Goal: Find specific page/section: Find specific page/section

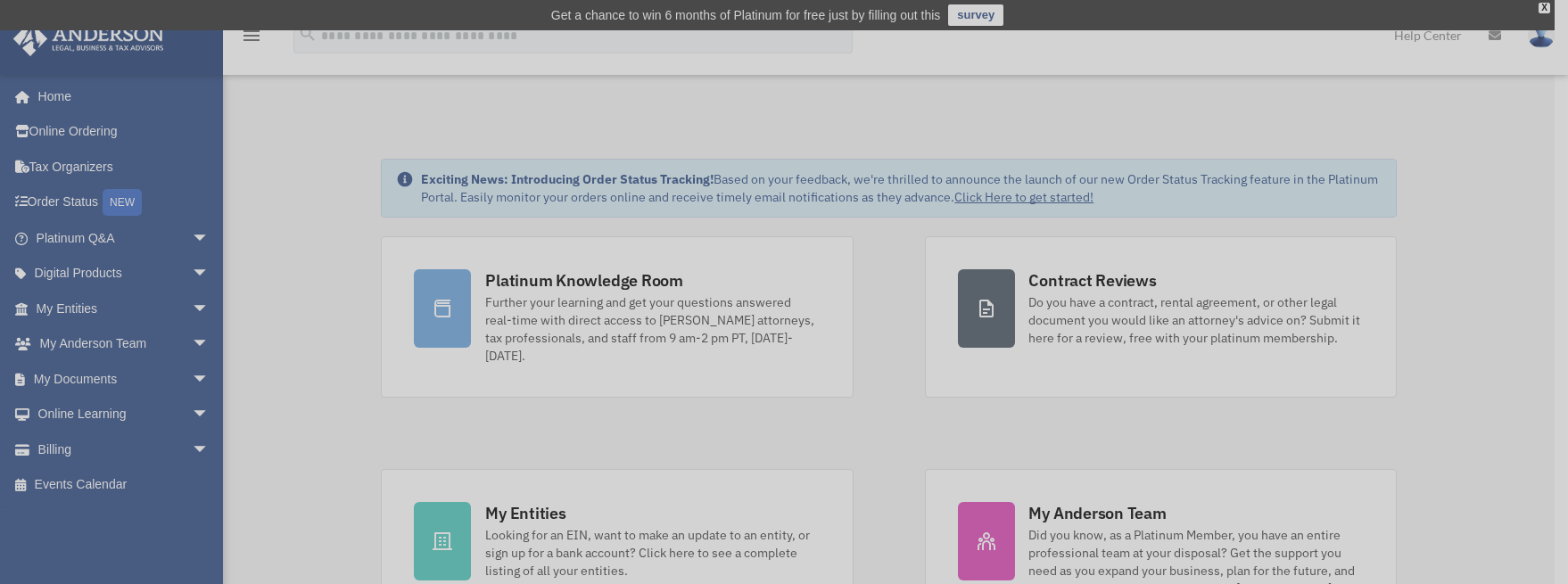
click at [555, 495] on div "x" at bounding box center [784, 292] width 1568 height 584
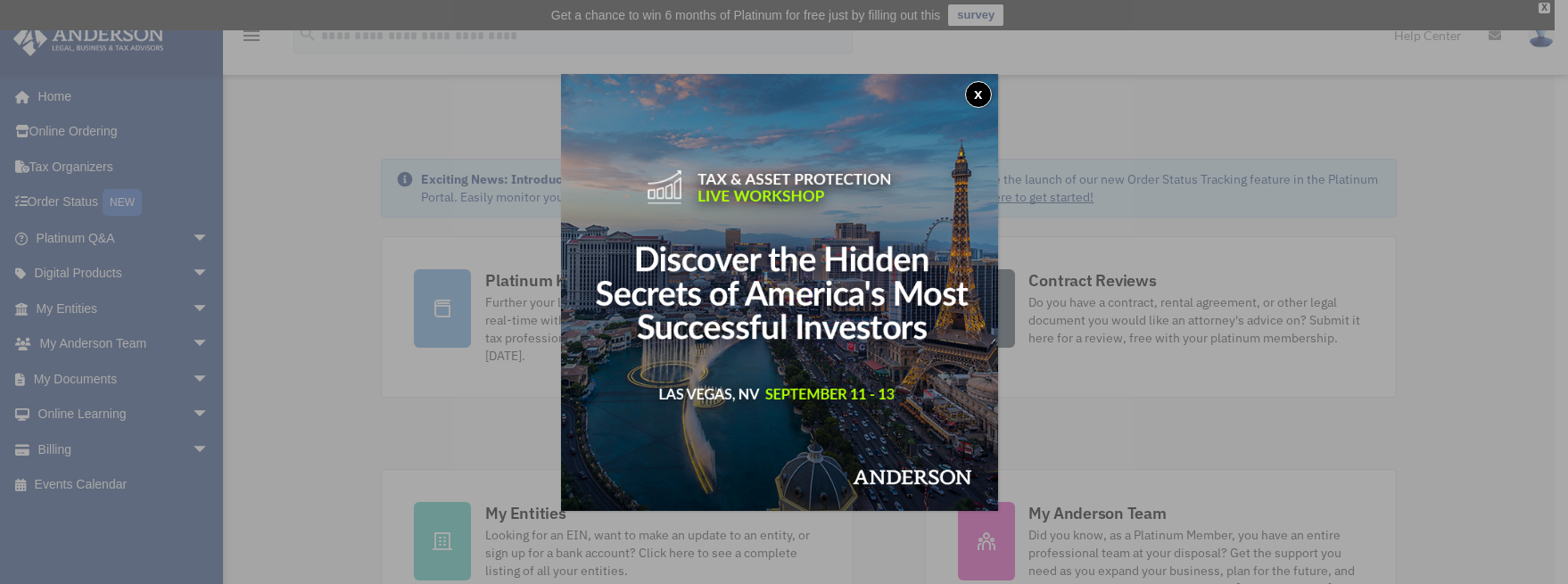
click at [980, 89] on button "x" at bounding box center [978, 94] width 26 height 26
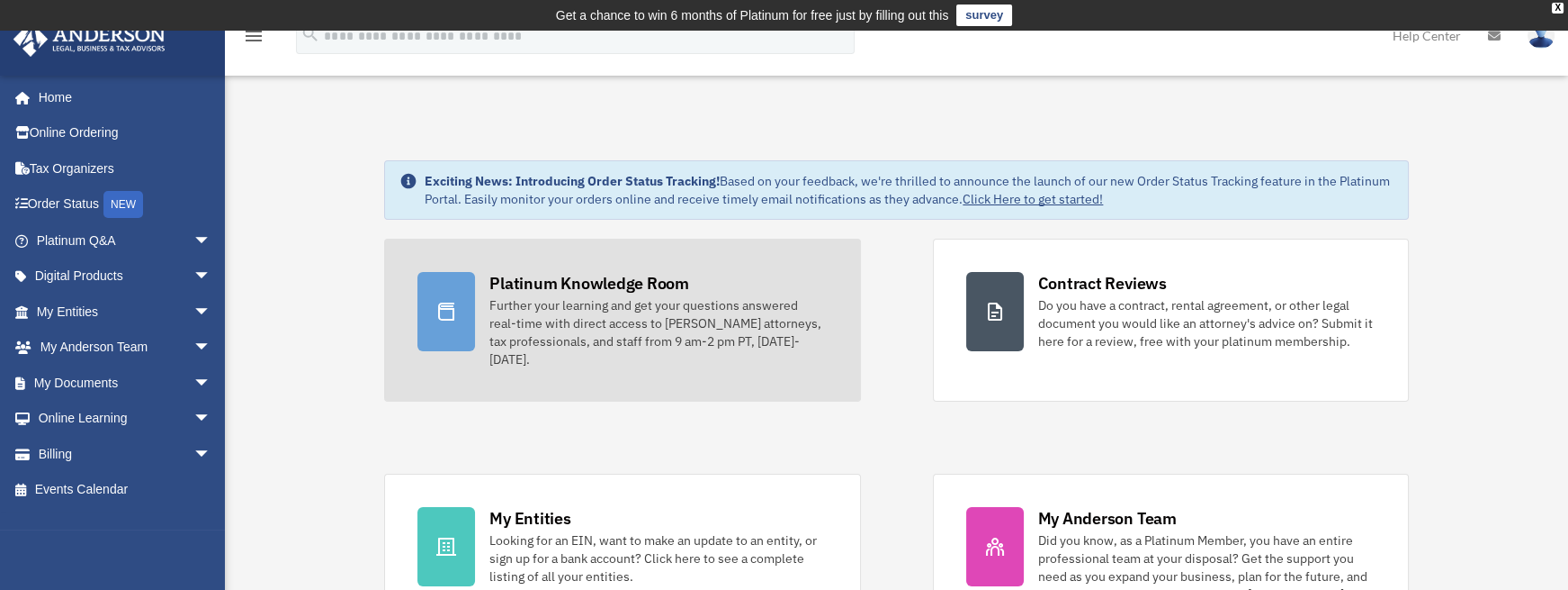
scroll to position [270, 0]
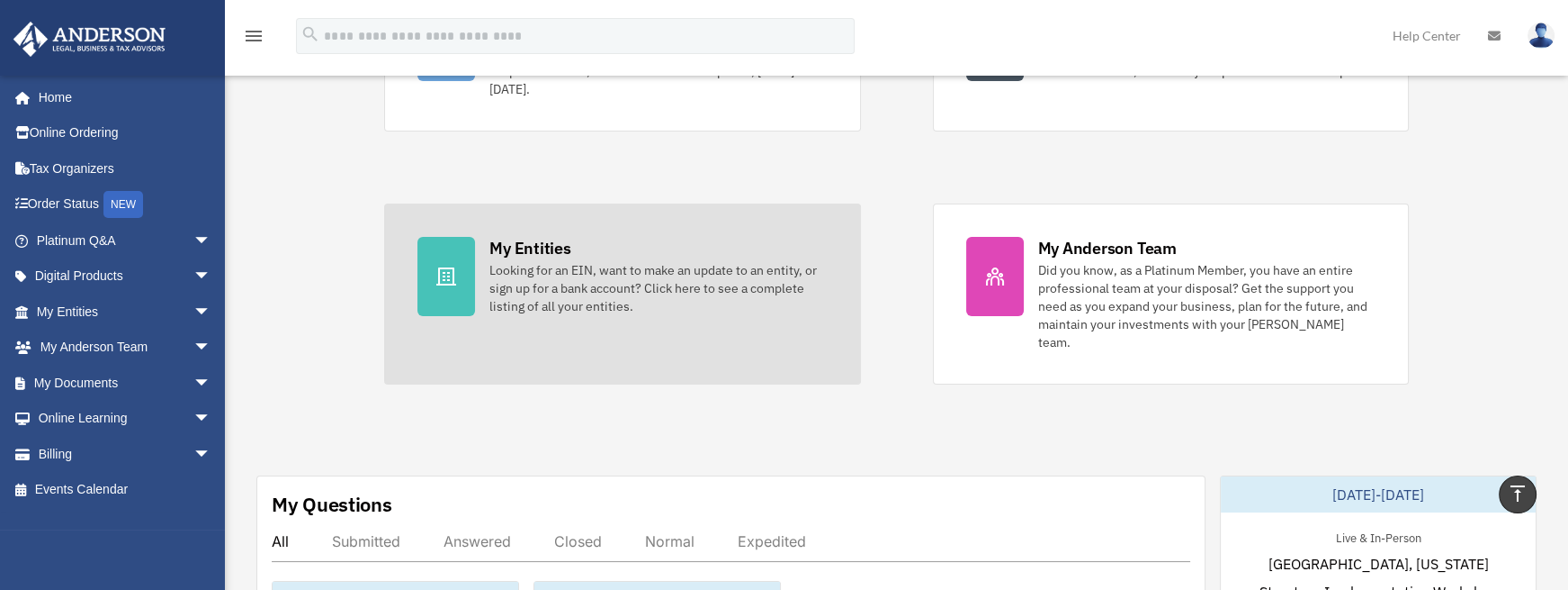
click at [485, 239] on link "My Entities Looking for an EIN, want to make an update to an entity, or sign up…" at bounding box center [622, 294] width 476 height 181
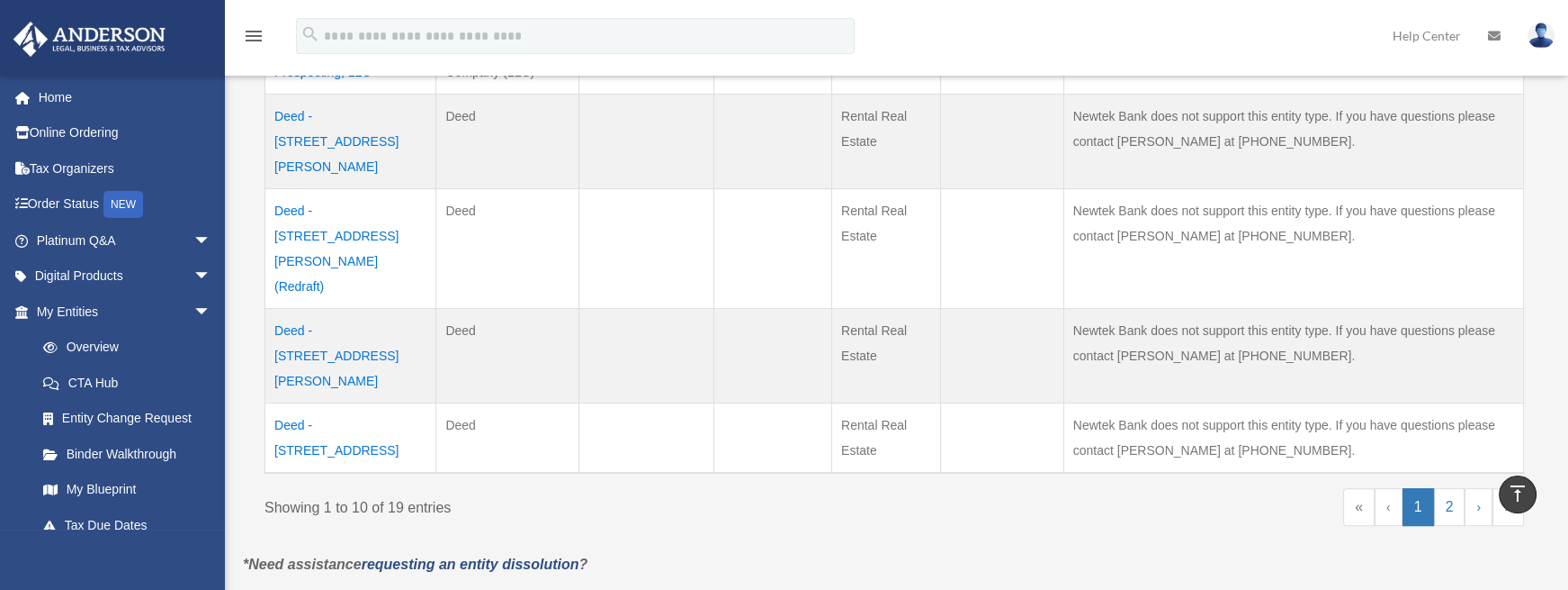
scroll to position [901, 0]
drag, startPoint x: 1451, startPoint y: 369, endPoint x: 1428, endPoint y: 361, distance: 24.4
click at [1451, 485] on link "2" at bounding box center [1450, 503] width 31 height 38
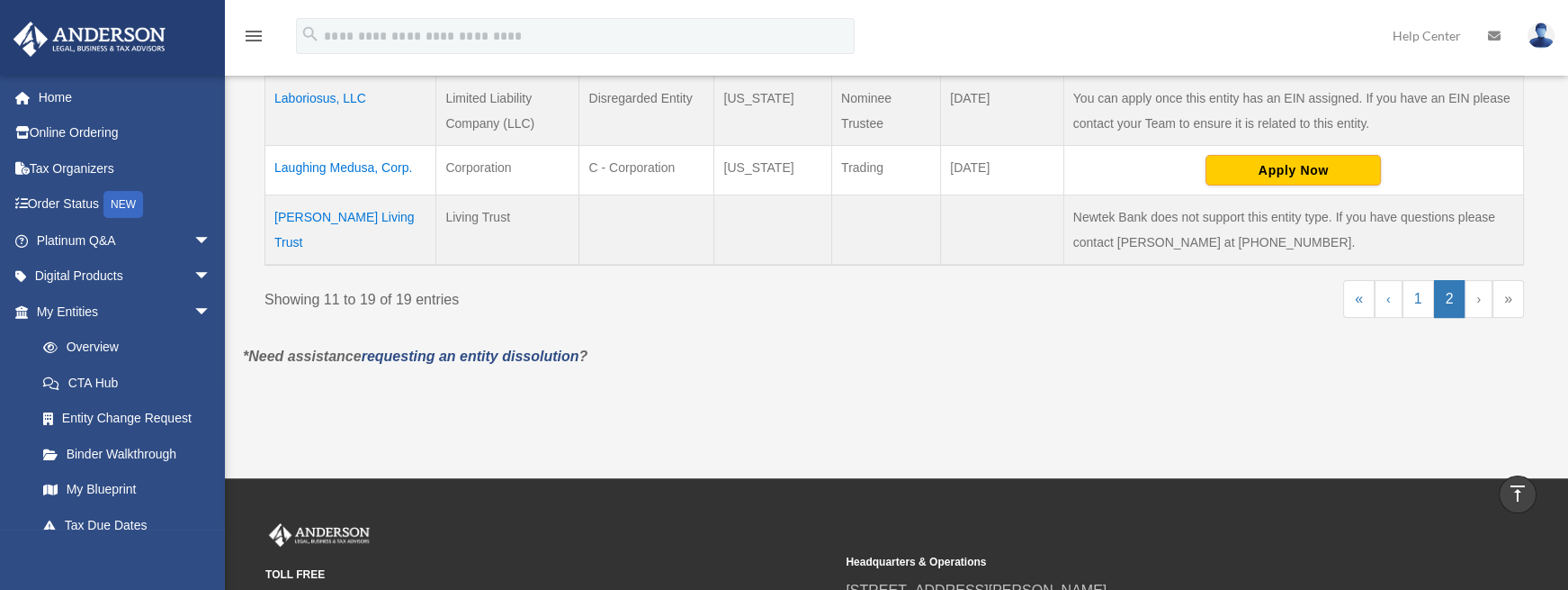
scroll to position [810, 0]
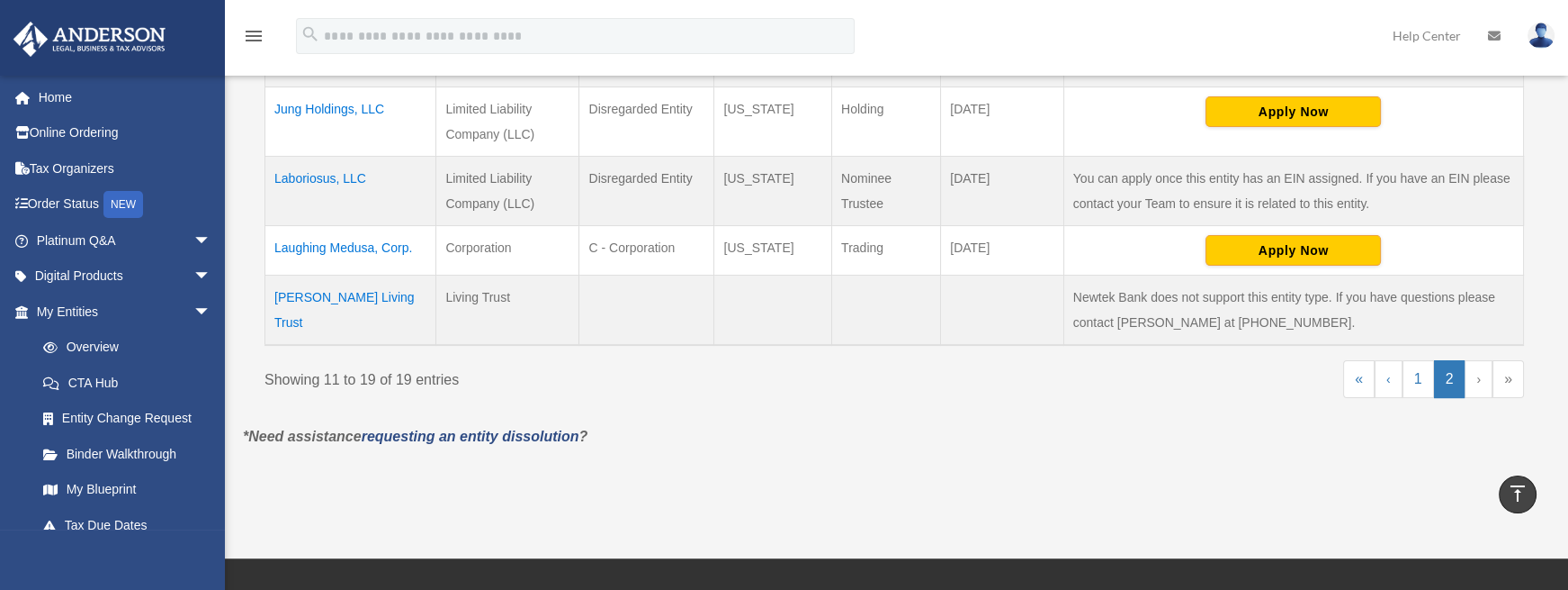
click at [298, 174] on td "Laboriosus, LLC" at bounding box center [351, 190] width 171 height 69
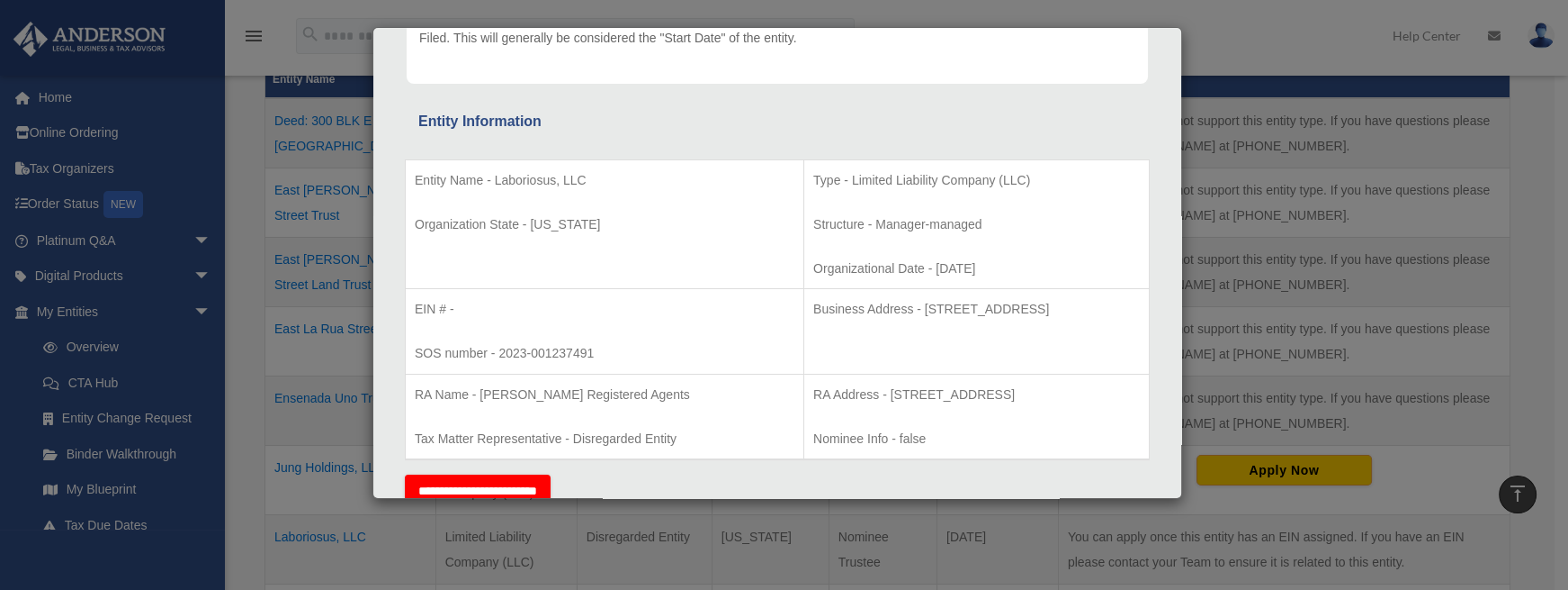
scroll to position [270, 0]
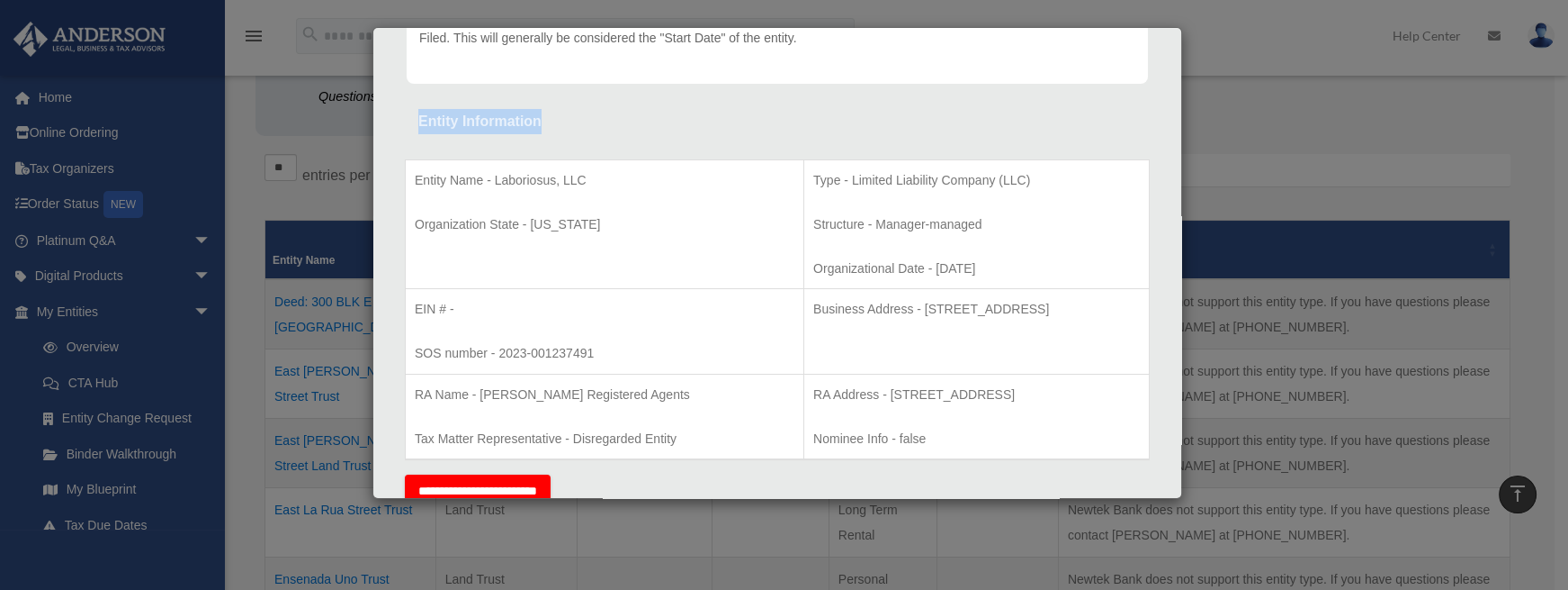
drag, startPoint x: 1190, startPoint y: 68, endPoint x: 1191, endPoint y: 46, distance: 22.0
click at [1191, 46] on div "Details × Articles Sent Organizational Date" at bounding box center [784, 295] width 1568 height 590
